Goal: Task Accomplishment & Management: Manage account settings

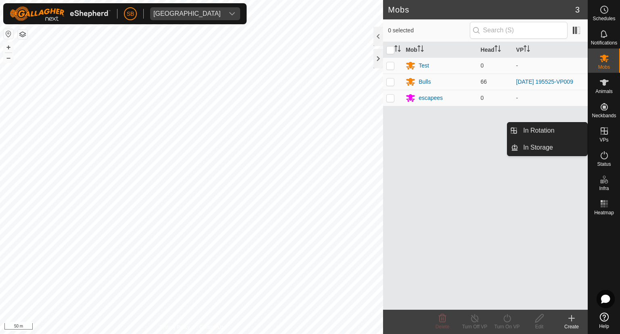
click at [603, 133] on icon at bounding box center [605, 131] width 10 height 10
click at [556, 132] on link "In Rotation" at bounding box center [553, 130] width 69 height 16
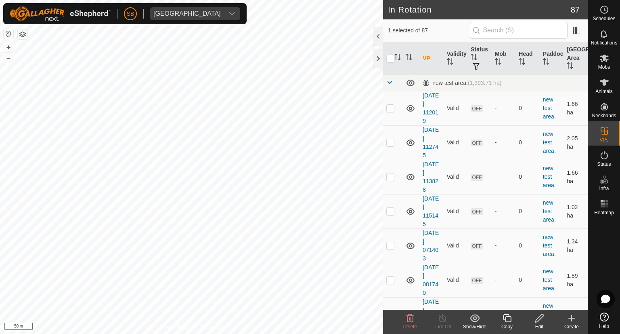
checkbox input "false"
checkbox input "true"
checkbox input "false"
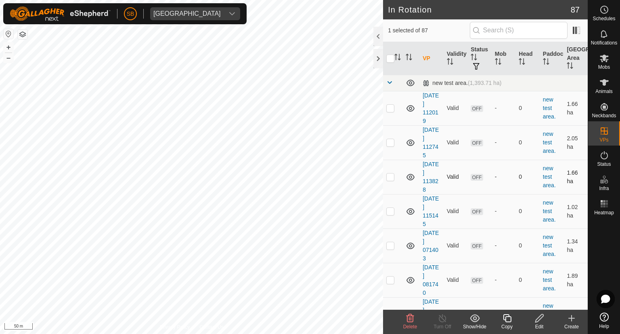
checkbox input "true"
checkbox input "false"
click at [510, 317] on icon at bounding box center [507, 318] width 10 height 10
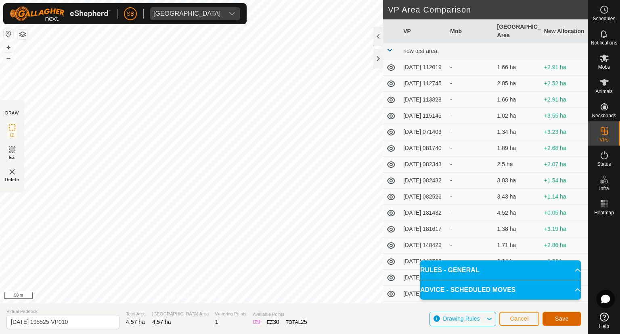
click at [575, 317] on button "Save" at bounding box center [562, 318] width 39 height 14
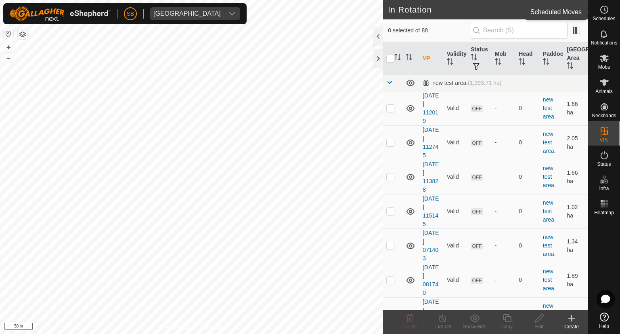
click at [605, 8] on icon at bounding box center [605, 9] width 1 height 2
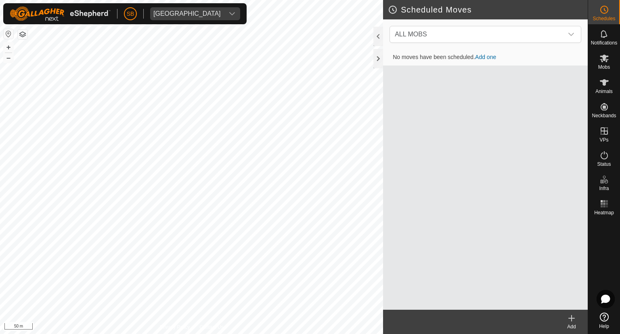
click at [571, 315] on icon at bounding box center [572, 318] width 10 height 10
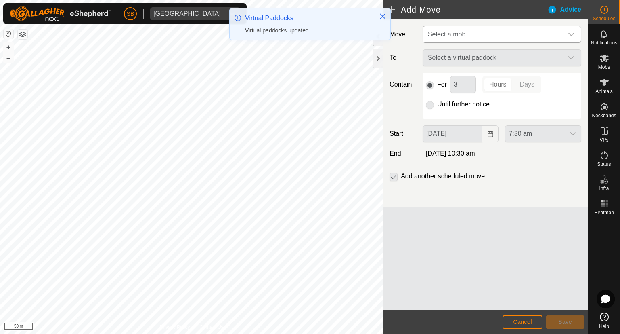
click at [572, 31] on icon "dropdown trigger" at bounding box center [571, 34] width 6 height 6
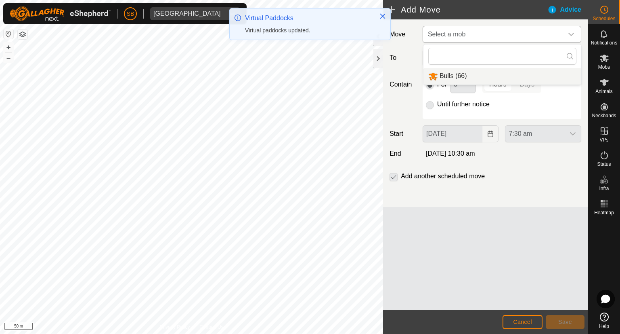
click at [456, 76] on li "Bulls (66)" at bounding box center [503, 76] width 158 height 17
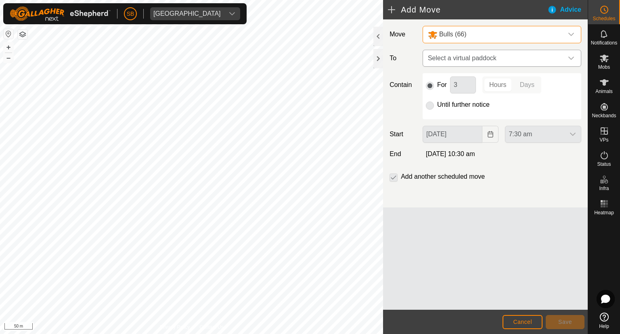
click at [573, 57] on icon "dropdown trigger" at bounding box center [571, 58] width 6 height 6
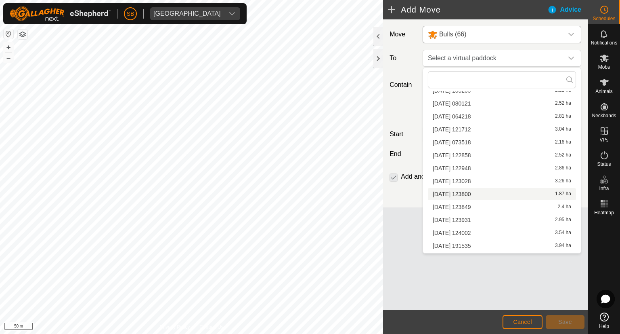
scroll to position [994, 0]
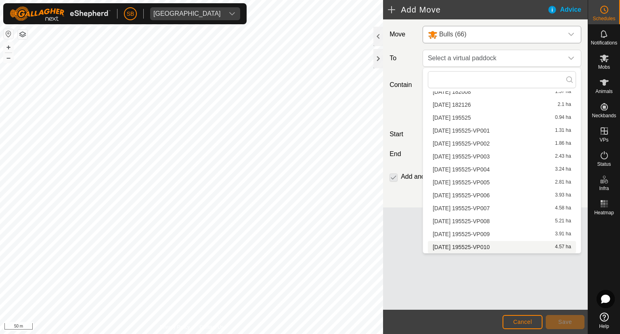
click at [483, 244] on li "2025-08-14 195525-VP010 4.57 ha" at bounding box center [502, 247] width 148 height 12
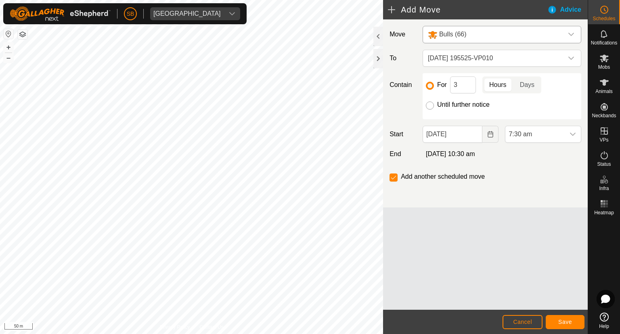
click at [431, 105] on input "Until further notice" at bounding box center [430, 105] width 8 height 8
radio input "true"
checkbox input "false"
click at [467, 133] on input "26 Aug, 2025" at bounding box center [453, 134] width 60 height 17
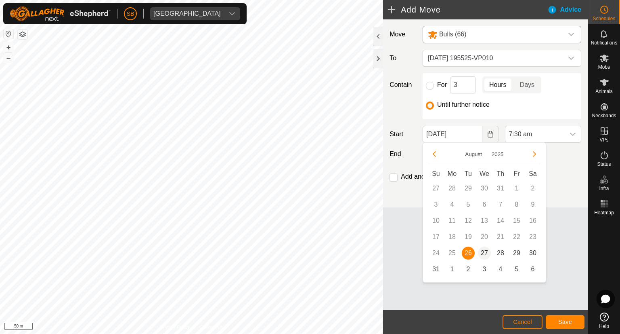
click at [484, 250] on span "27" at bounding box center [484, 252] width 13 height 13
type input "27 Aug, 2025"
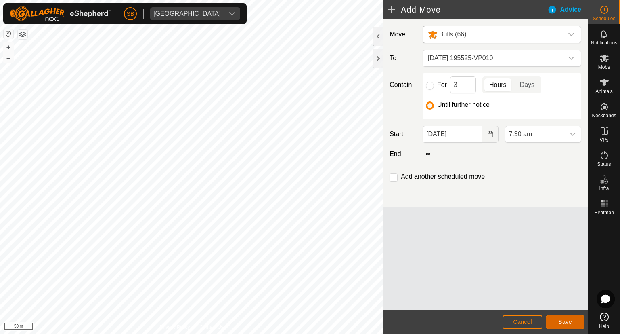
click at [570, 321] on span "Save" at bounding box center [566, 321] width 14 height 6
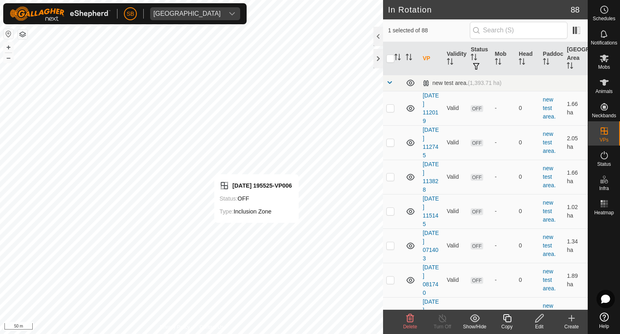
checkbox input "false"
checkbox input "true"
click at [603, 13] on circle at bounding box center [604, 9] width 7 height 7
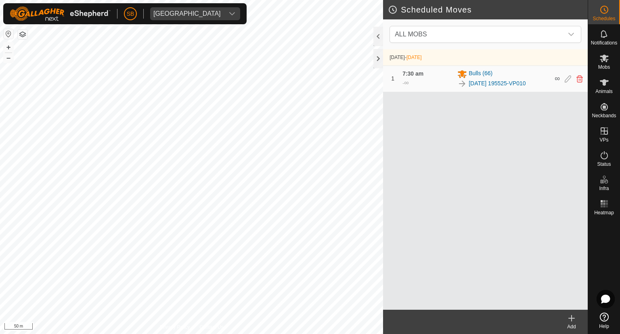
click at [572, 319] on icon at bounding box center [572, 318] width 0 height 6
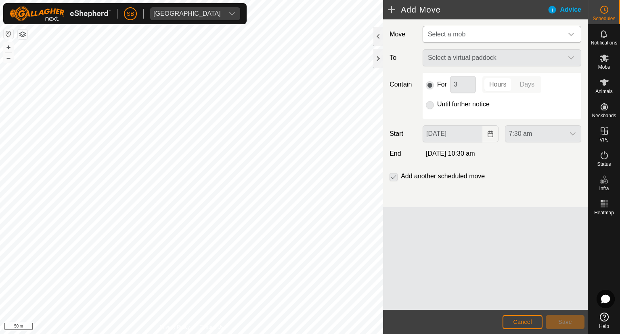
click at [572, 33] on icon "dropdown trigger" at bounding box center [571, 34] width 6 height 6
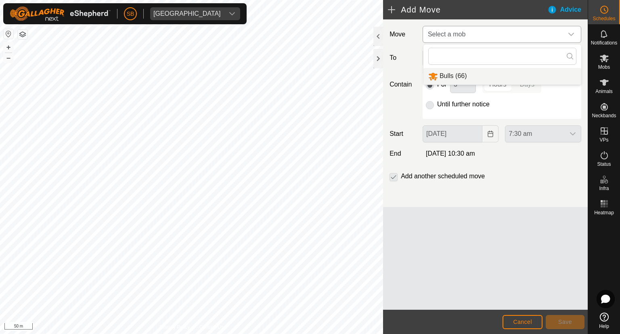
click at [448, 76] on li "Bulls (66)" at bounding box center [503, 76] width 158 height 17
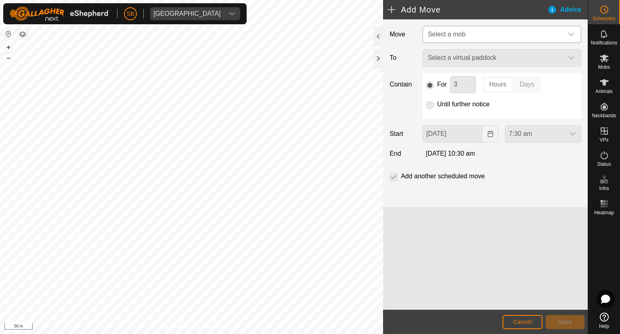
type input "27 Aug, 2025"
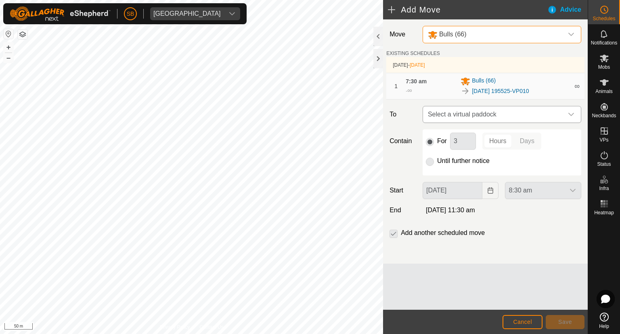
click at [572, 112] on icon "dropdown trigger" at bounding box center [571, 114] width 6 height 6
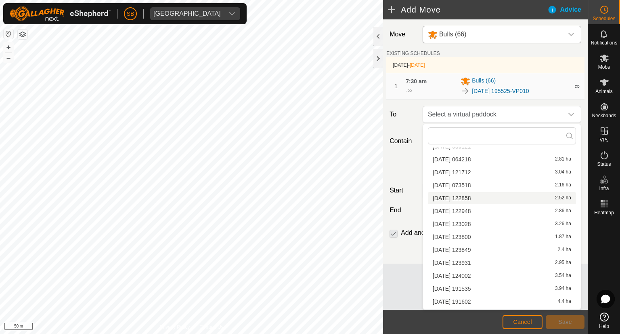
scroll to position [981, 0]
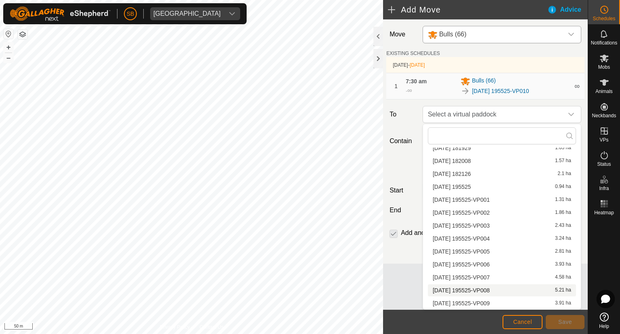
click at [492, 290] on li "2025-08-14 195525-VP008 5.21 ha" at bounding box center [502, 290] width 148 height 12
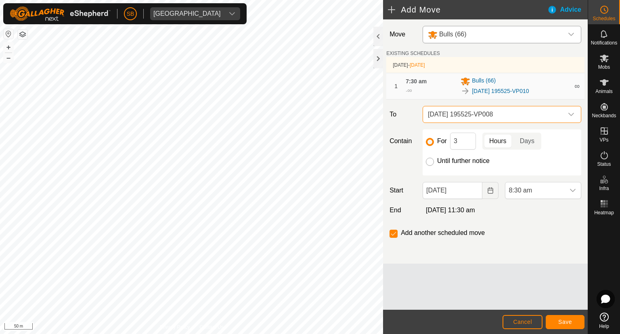
click at [429, 162] on input "Until further notice" at bounding box center [430, 162] width 8 height 8
radio input "true"
checkbox input "false"
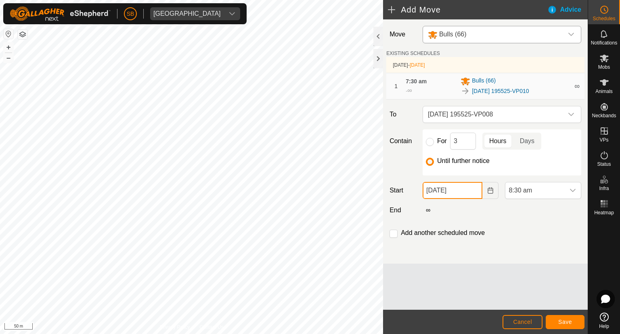
click at [464, 191] on input "27 Aug, 2025" at bounding box center [453, 190] width 60 height 17
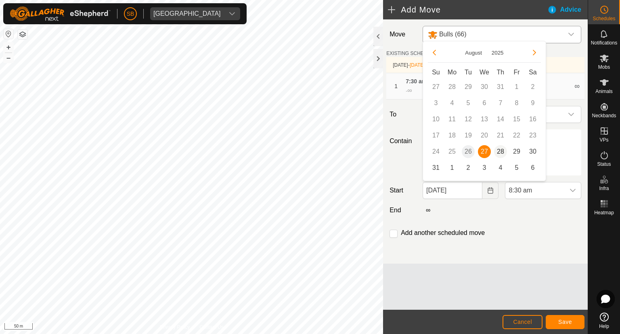
click at [501, 152] on span "28" at bounding box center [500, 151] width 13 height 13
type input "28 Aug, 2025"
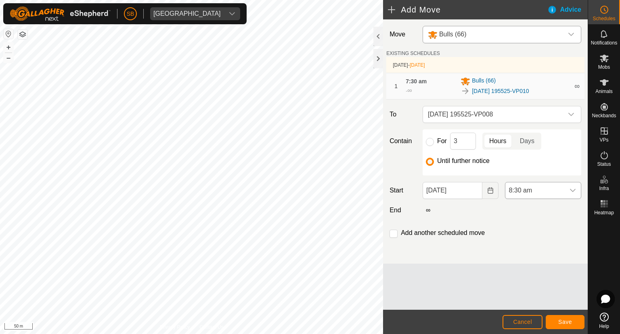
click at [571, 189] on icon "dropdown trigger" at bounding box center [573, 190] width 6 height 3
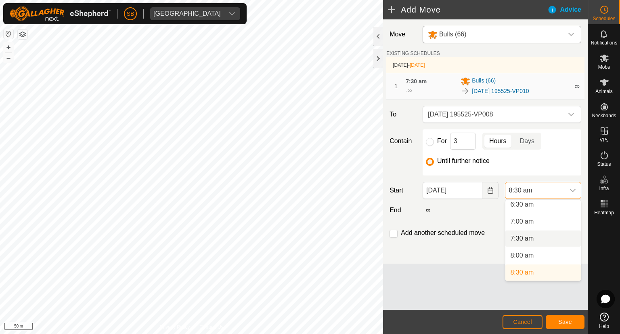
scroll to position [221, 0]
click at [540, 243] on li "7:30 am" at bounding box center [544, 241] width 76 height 16
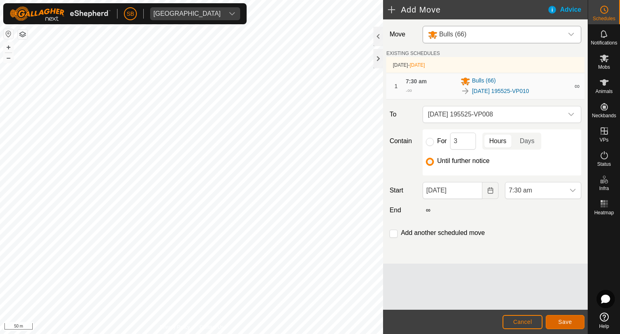
click at [569, 321] on span "Save" at bounding box center [566, 321] width 14 height 6
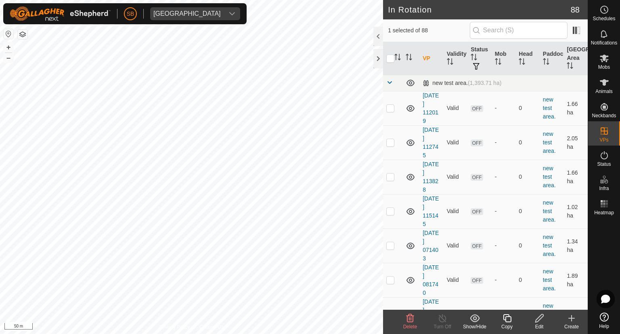
click at [412, 319] on icon at bounding box center [410, 318] width 10 height 10
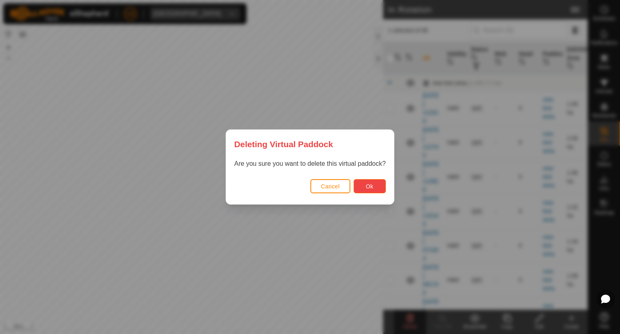
click at [375, 183] on button "Ok" at bounding box center [370, 186] width 32 height 14
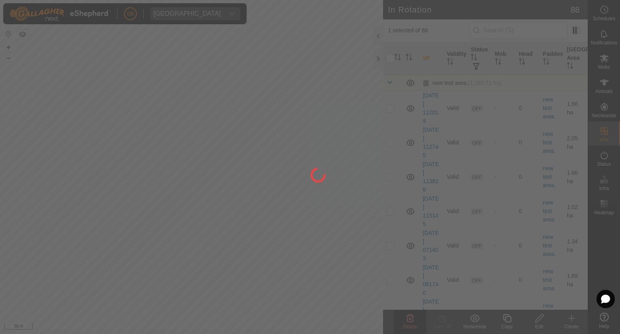
checkbox input "false"
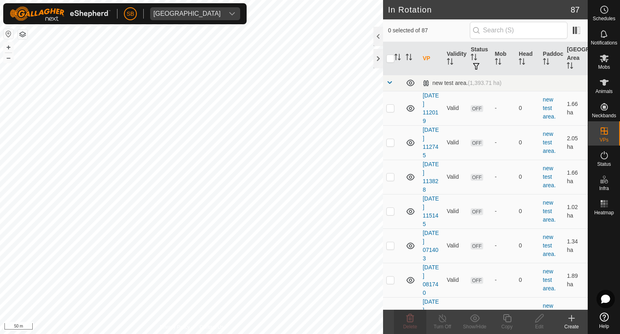
click at [573, 315] on icon at bounding box center [572, 318] width 10 height 10
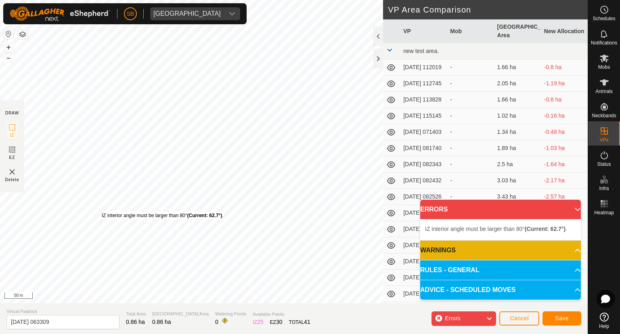
click at [102, 211] on div "IZ interior angle must be larger than 80° (Current: 62.7°) . + – ⇧ i 50 m" at bounding box center [191, 151] width 383 height 303
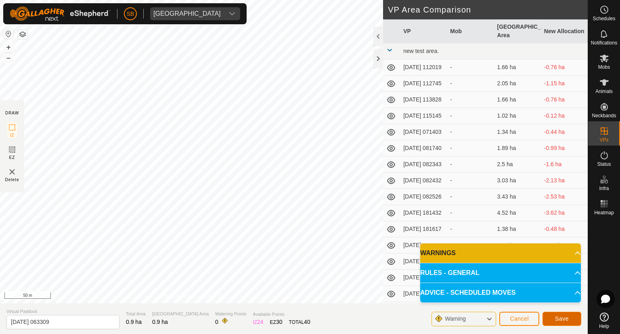
click at [557, 315] on span "Save" at bounding box center [562, 318] width 14 height 6
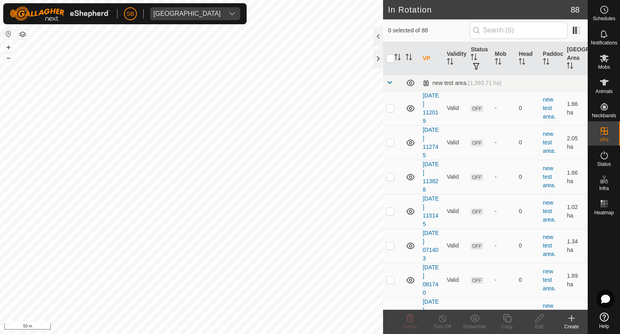
checkbox input "true"
click at [539, 317] on icon at bounding box center [540, 318] width 10 height 10
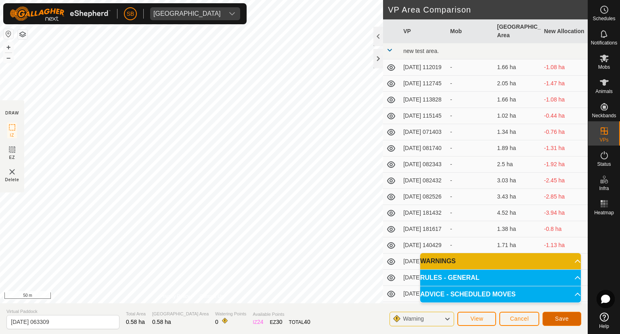
click at [574, 317] on button "Save" at bounding box center [562, 318] width 39 height 14
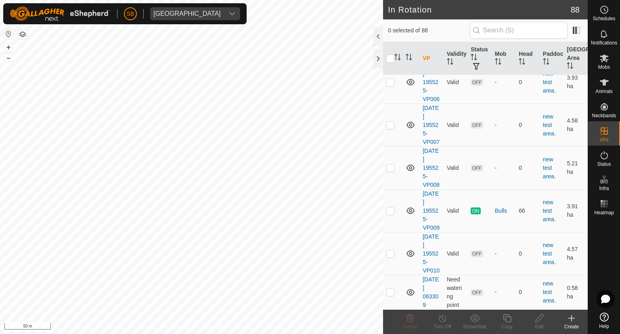
scroll to position [2965, 0]
checkbox input "true"
click at [508, 317] on icon at bounding box center [507, 318] width 10 height 10
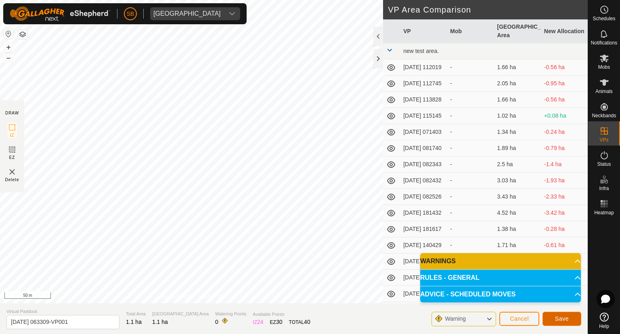
click at [554, 315] on button "Save" at bounding box center [562, 318] width 39 height 14
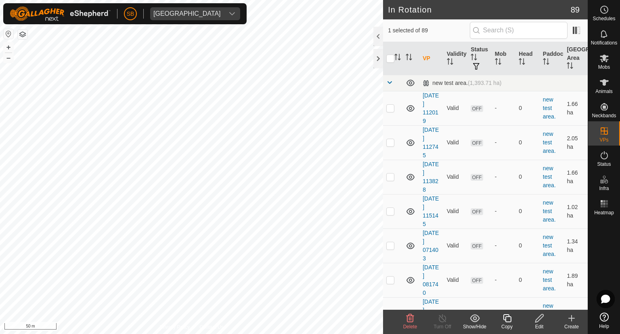
checkbox input "true"
click at [509, 319] on icon at bounding box center [507, 318] width 10 height 10
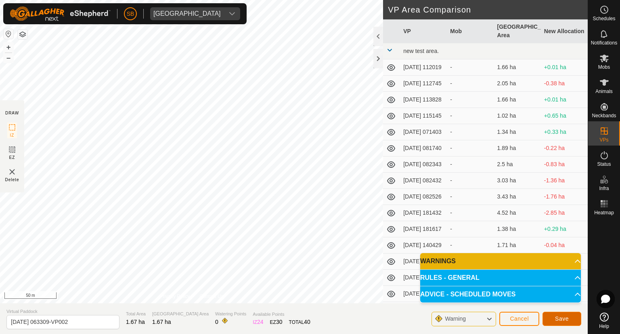
click at [568, 317] on span "Save" at bounding box center [562, 318] width 14 height 6
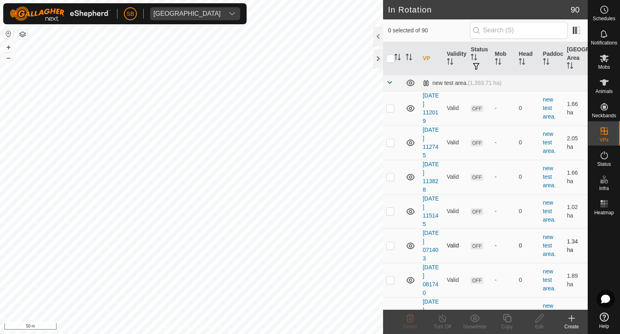
checkbox input "true"
click at [512, 317] on icon at bounding box center [507, 318] width 10 height 10
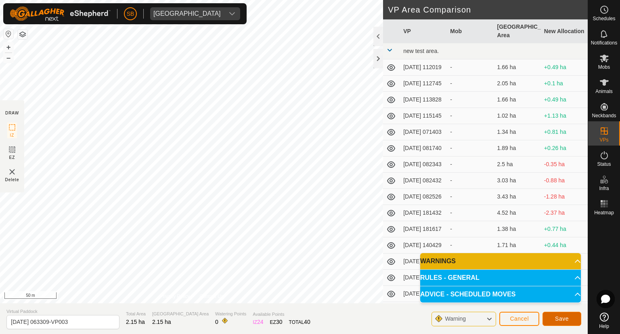
click at [562, 317] on span "Save" at bounding box center [562, 318] width 14 height 6
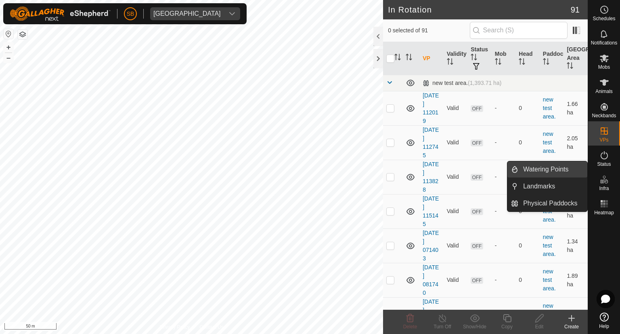
click at [567, 171] on link "Watering Points" at bounding box center [553, 169] width 69 height 16
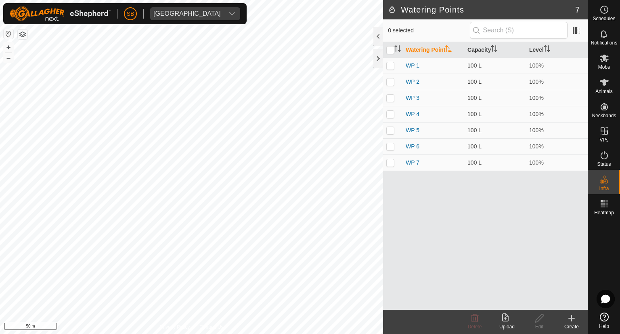
click at [572, 319] on icon at bounding box center [572, 318] width 10 height 10
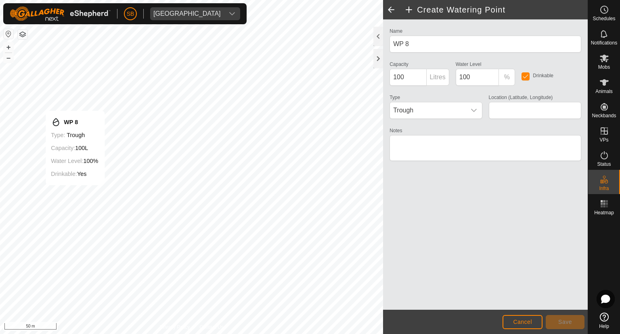
type input "-38.568723, 177.884306"
click at [563, 319] on span "Save" at bounding box center [566, 321] width 14 height 6
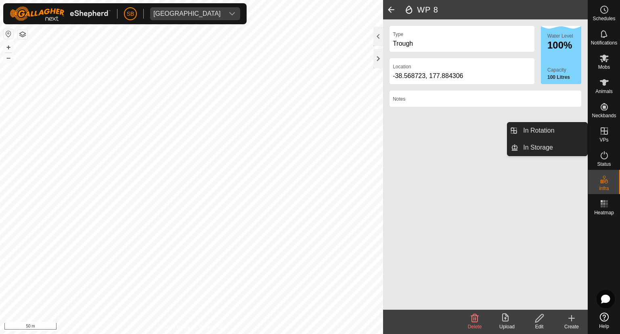
click at [604, 130] on icon at bounding box center [604, 130] width 7 height 7
click at [558, 126] on link "In Rotation" at bounding box center [553, 130] width 69 height 16
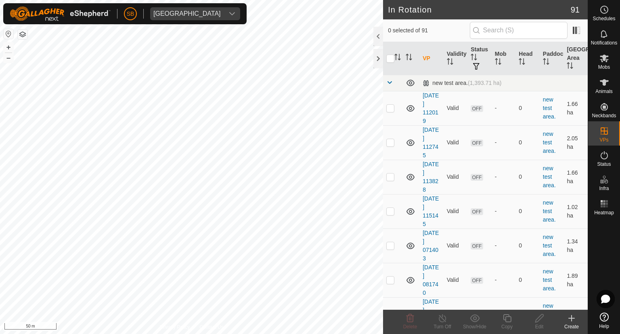
checkbox input "true"
click at [510, 317] on icon at bounding box center [507, 318] width 10 height 10
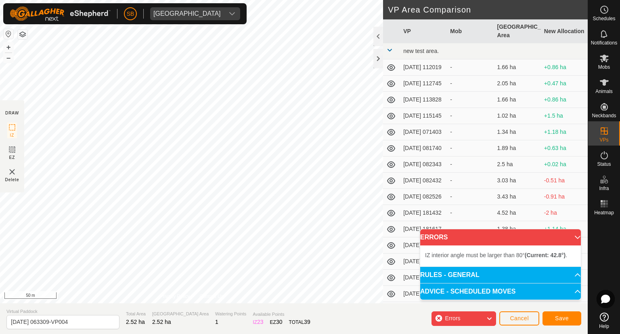
click at [244, 59] on div "IZ interior angle must be larger than 80° (Current: 42.8°) . + – ⇧ i 50 m" at bounding box center [191, 151] width 383 height 303
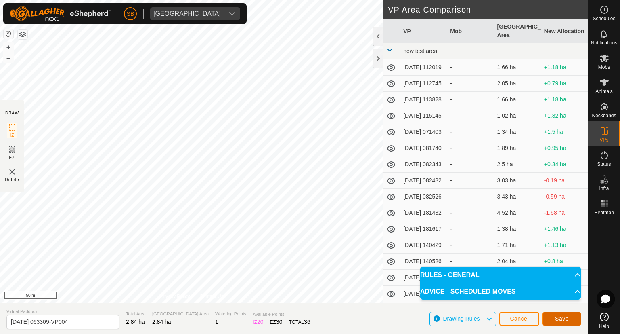
click at [563, 317] on span "Save" at bounding box center [562, 318] width 14 height 6
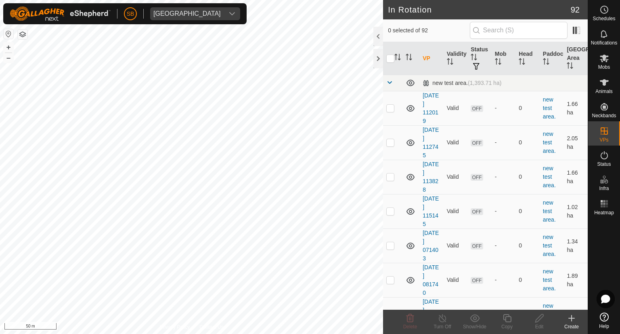
click at [577, 315] on create-svg-icon at bounding box center [572, 318] width 32 height 10
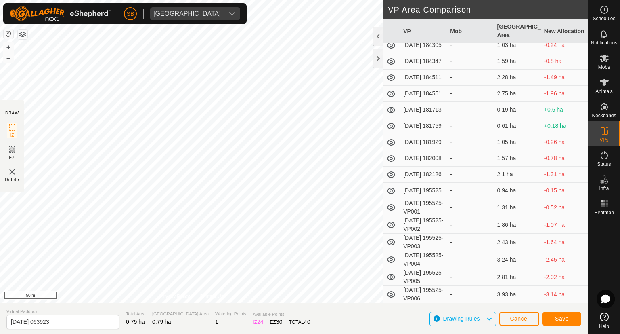
scroll to position [1328, 0]
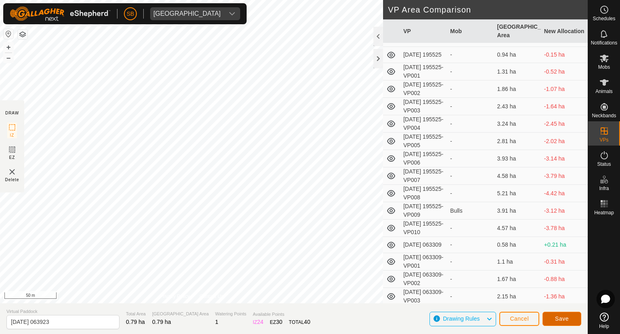
click at [570, 318] on button "Save" at bounding box center [562, 318] width 39 height 14
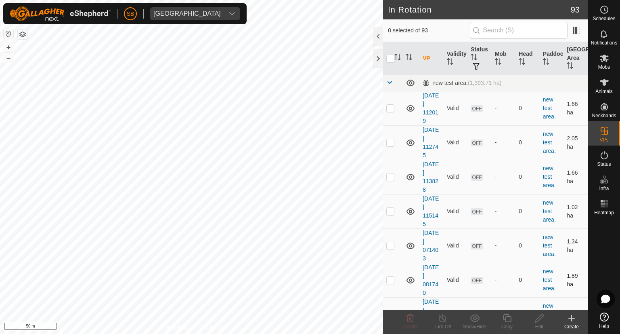
checkbox input "true"
click at [510, 321] on icon at bounding box center [507, 318] width 8 height 8
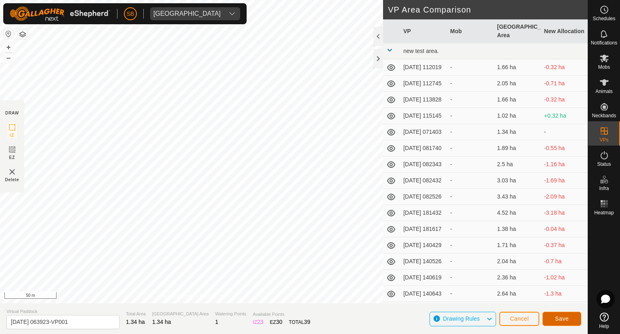
click at [570, 317] on button "Save" at bounding box center [562, 318] width 39 height 14
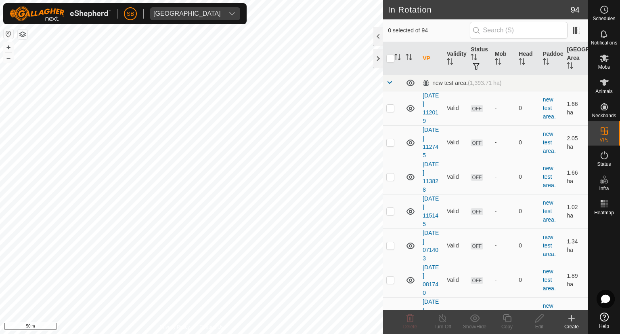
checkbox input "true"
click at [510, 319] on icon at bounding box center [507, 318] width 8 height 8
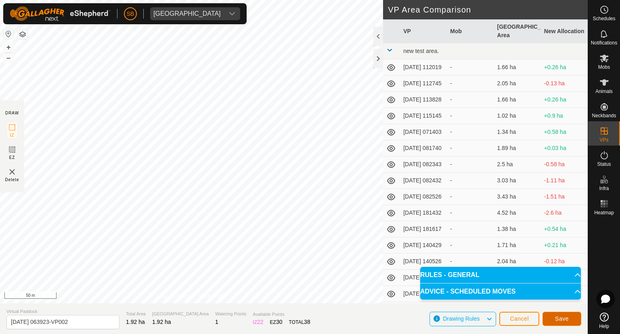
click at [565, 318] on span "Save" at bounding box center [562, 318] width 14 height 6
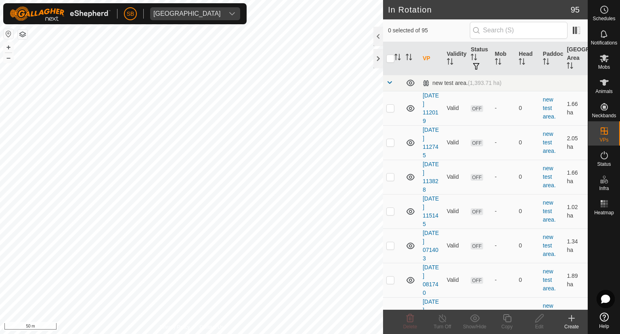
checkbox input "true"
click at [510, 314] on icon at bounding box center [507, 318] width 10 height 10
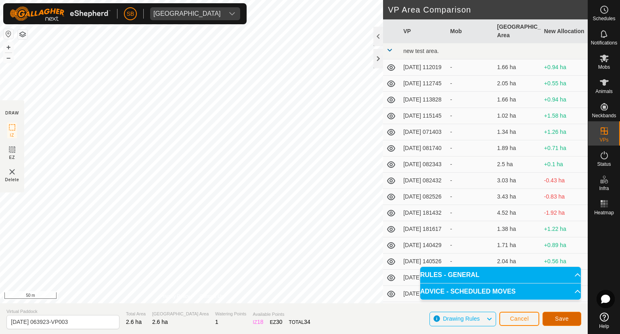
click at [571, 319] on button "Save" at bounding box center [562, 318] width 39 height 14
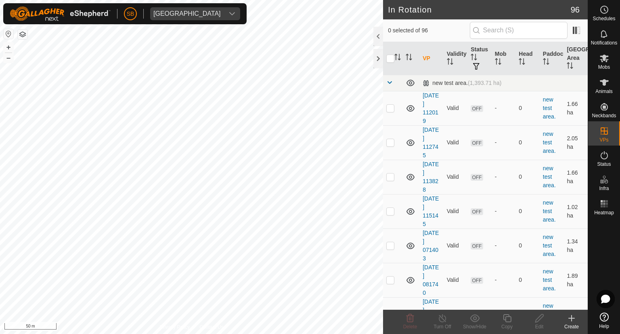
checkbox input "true"
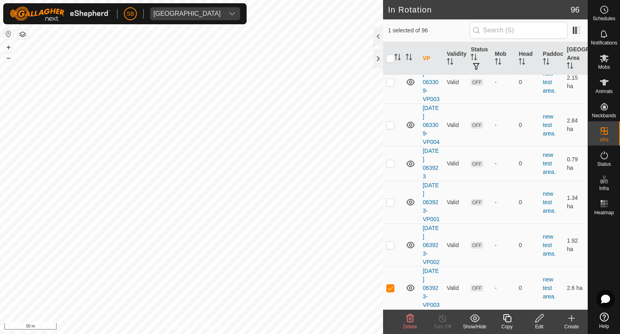
scroll to position [3358, 0]
checkbox input "true"
checkbox input "false"
checkbox input "true"
checkbox input "false"
